Goal: Navigation & Orientation: Find specific page/section

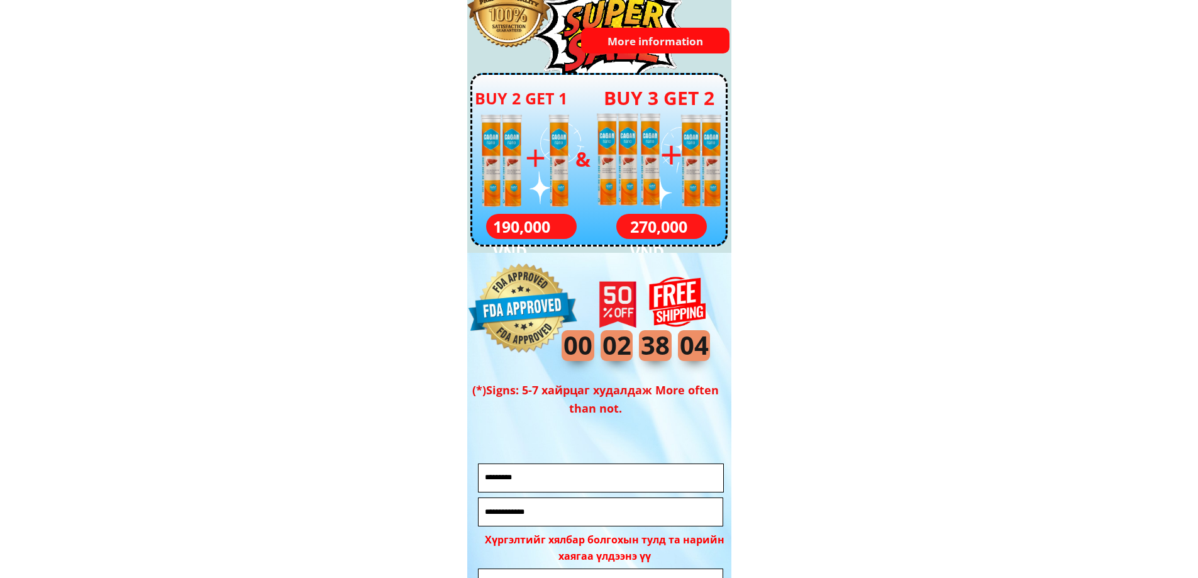
scroll to position [4590, 0]
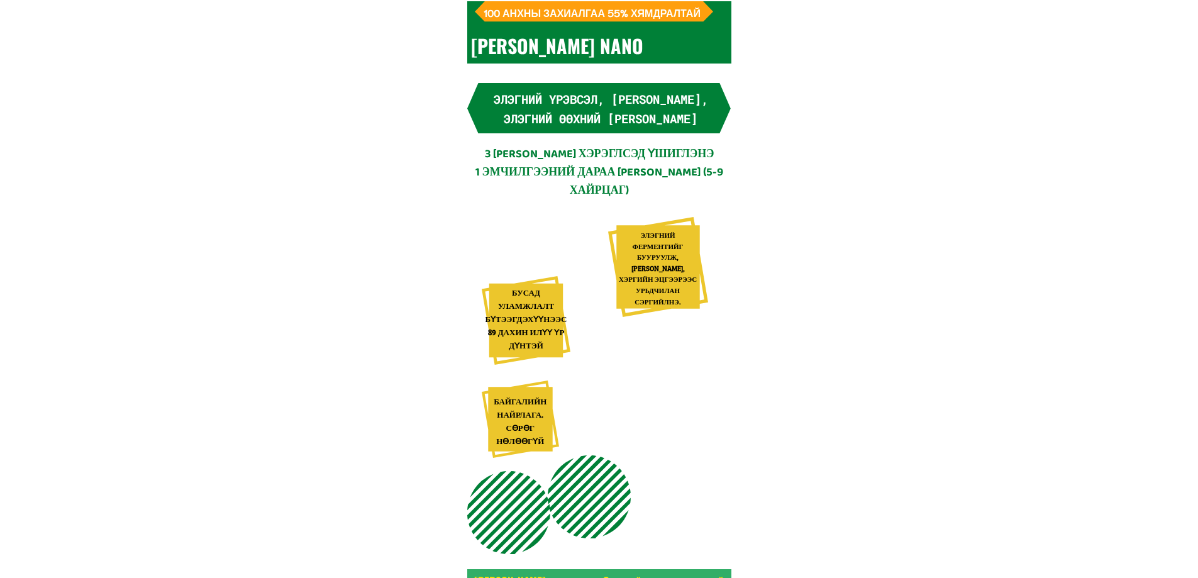
scroll to position [4590, 0]
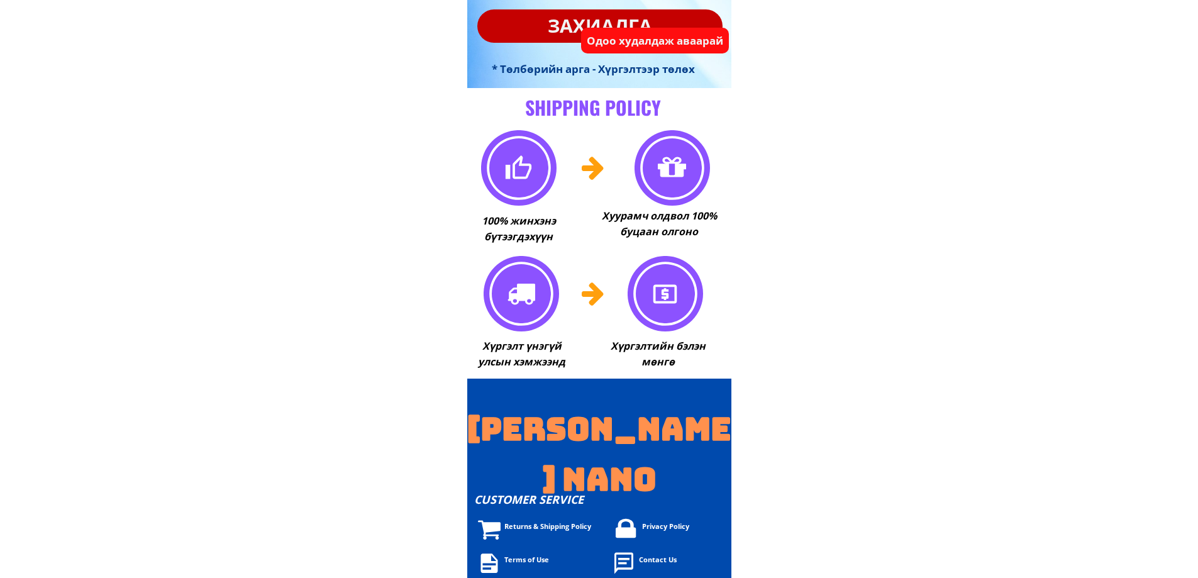
scroll to position [9172, 0]
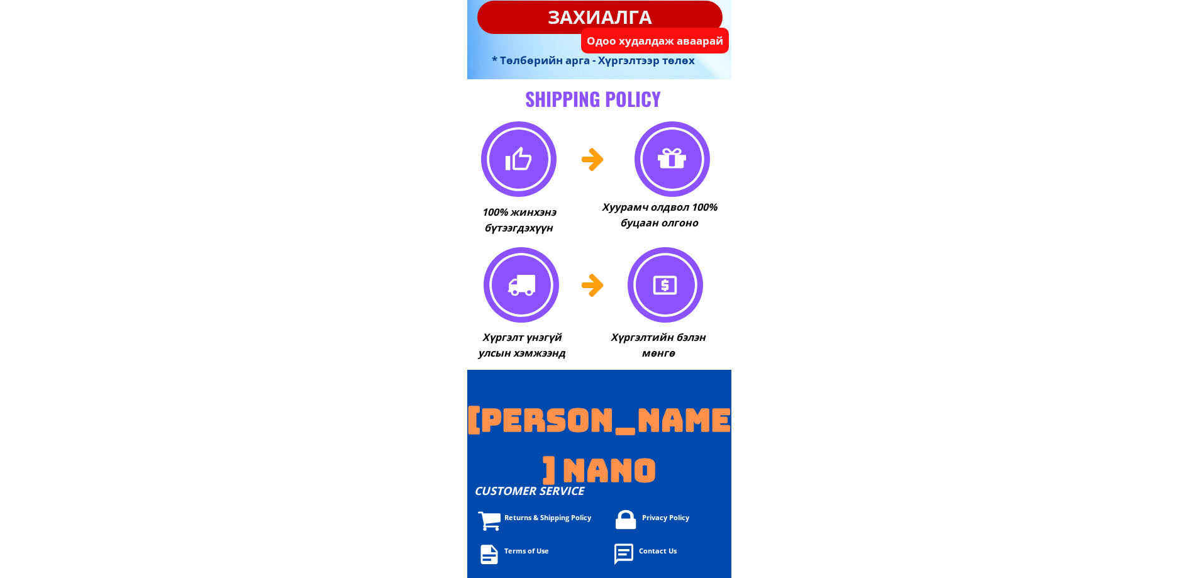
click at [519, 518] on div "Returns & Shipping Policy" at bounding box center [651, 517] width 295 height 11
